Goal: Find specific page/section: Find specific page/section

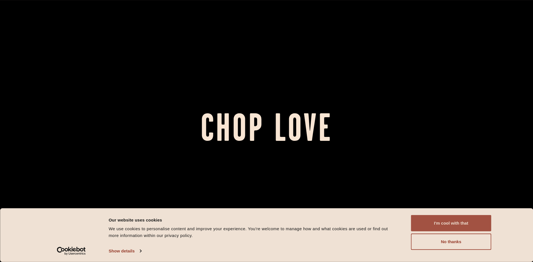
click at [460, 222] on button "I'm cool with that" at bounding box center [451, 223] width 80 height 16
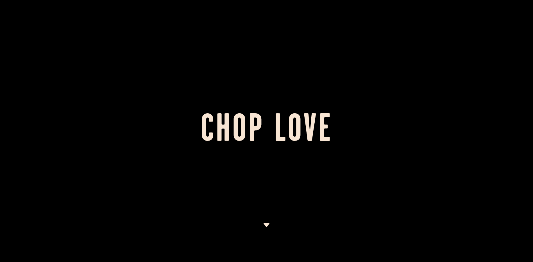
drag, startPoint x: 234, startPoint y: 154, endPoint x: 245, endPoint y: 150, distance: 11.4
click at [234, 154] on div at bounding box center [266, 131] width 533 height 262
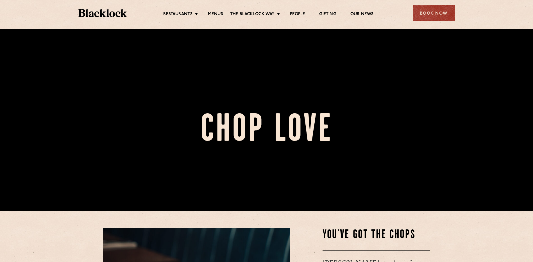
scroll to position [56, 0]
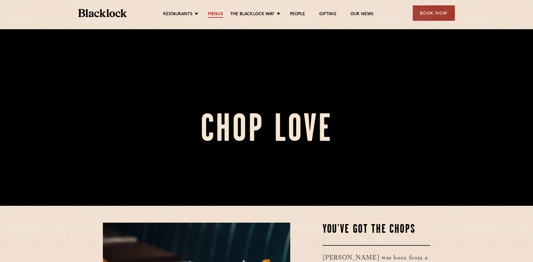
click at [212, 18] on link "Menus" at bounding box center [215, 15] width 15 height 6
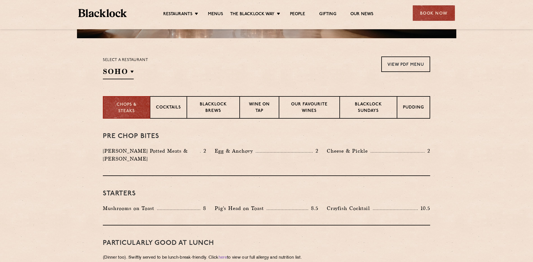
scroll to position [169, 0]
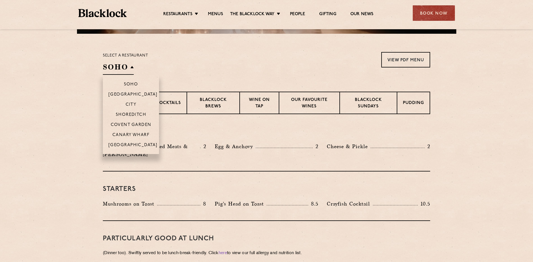
click at [125, 67] on h2 "SOHO" at bounding box center [118, 68] width 31 height 13
click at [140, 145] on p "[GEOGRAPHIC_DATA]" at bounding box center [132, 146] width 49 height 6
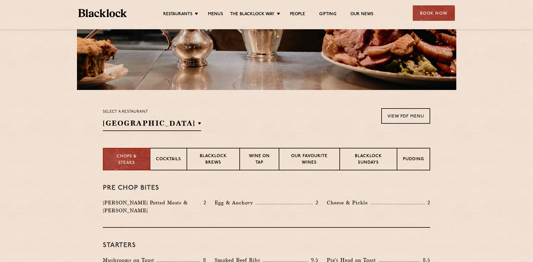
scroll to position [0, 0]
